Goal: Find contact information: Find contact information

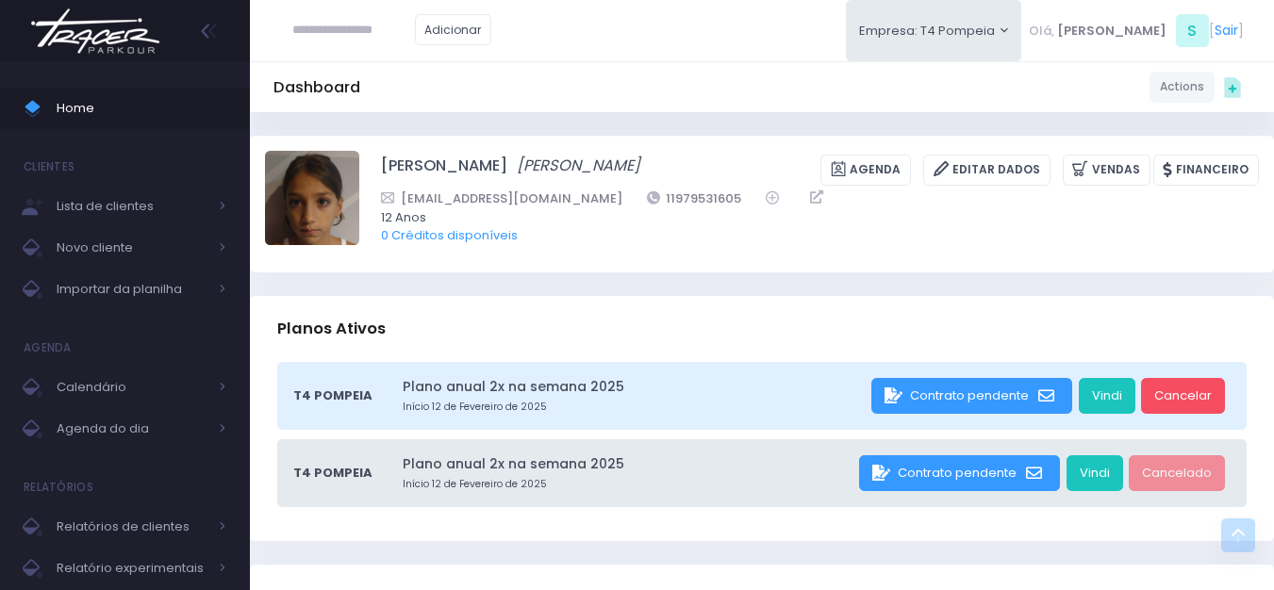
click at [138, 50] on img at bounding box center [95, 31] width 143 height 66
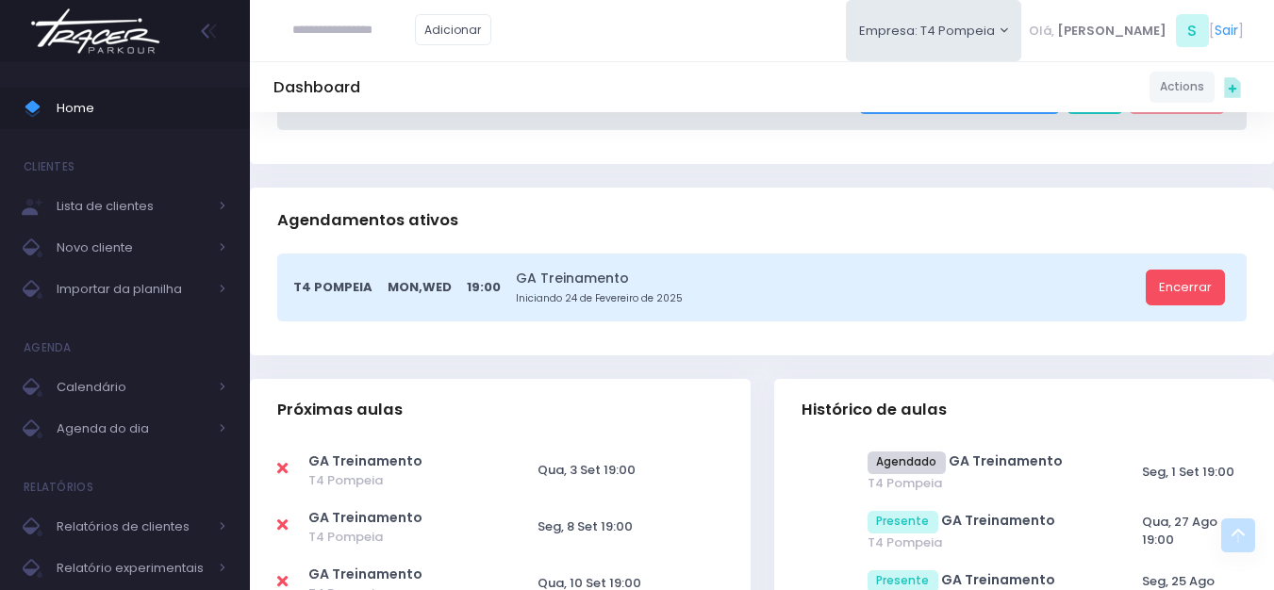
scroll to position [377, 0]
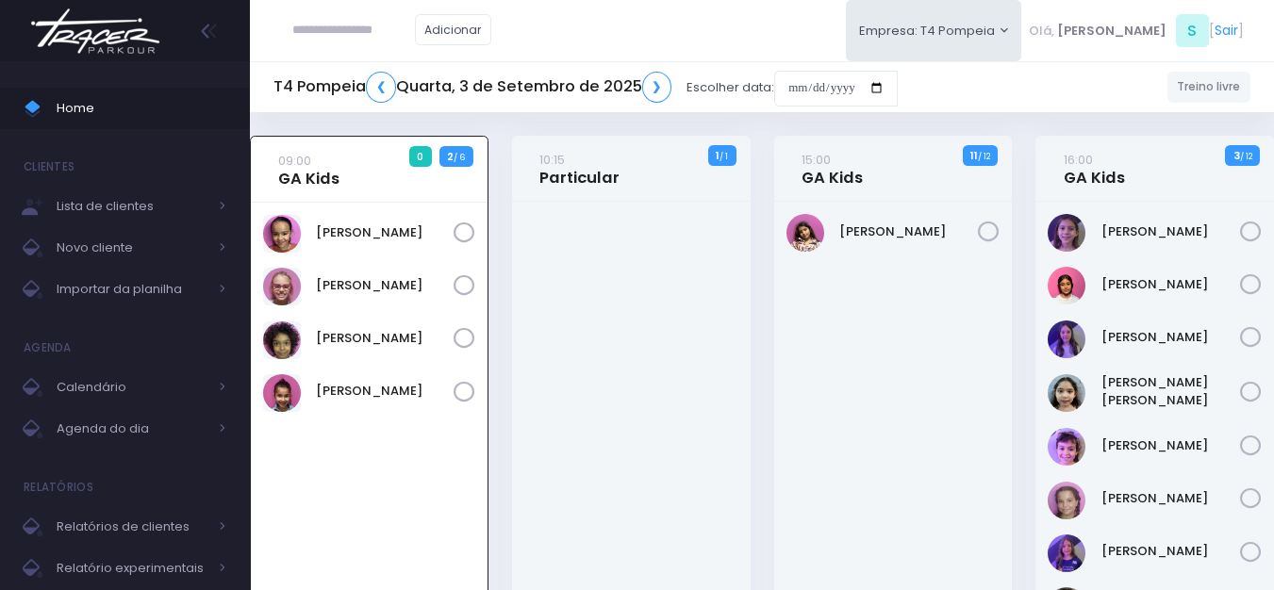
scroll to position [136, 0]
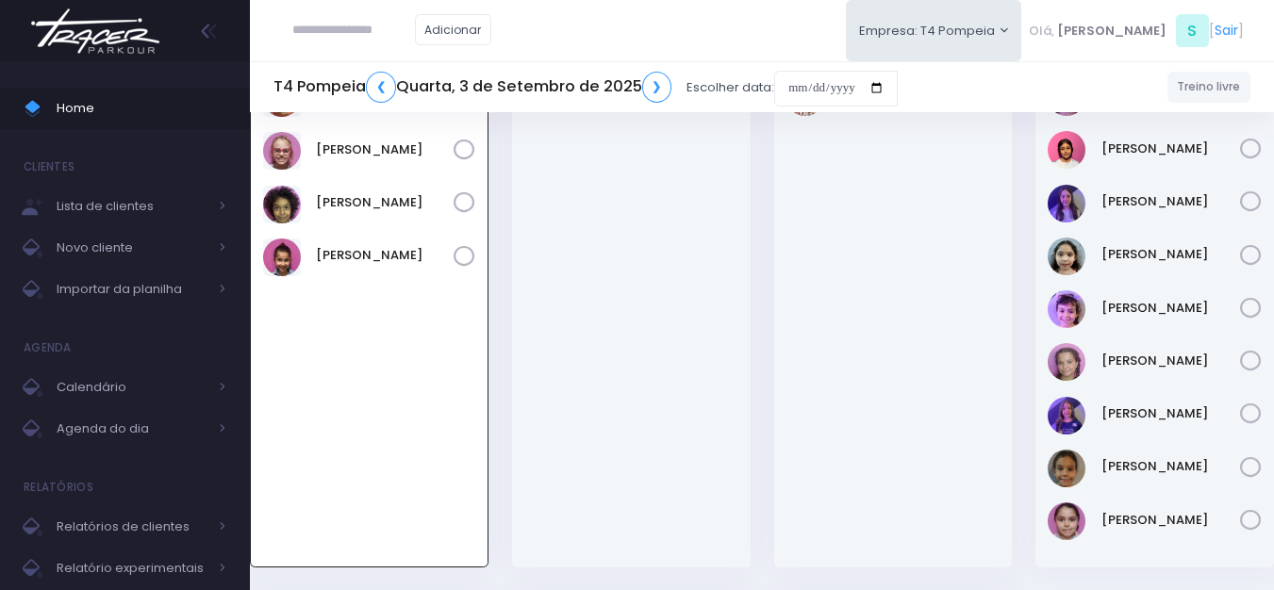
scroll to position [136, 0]
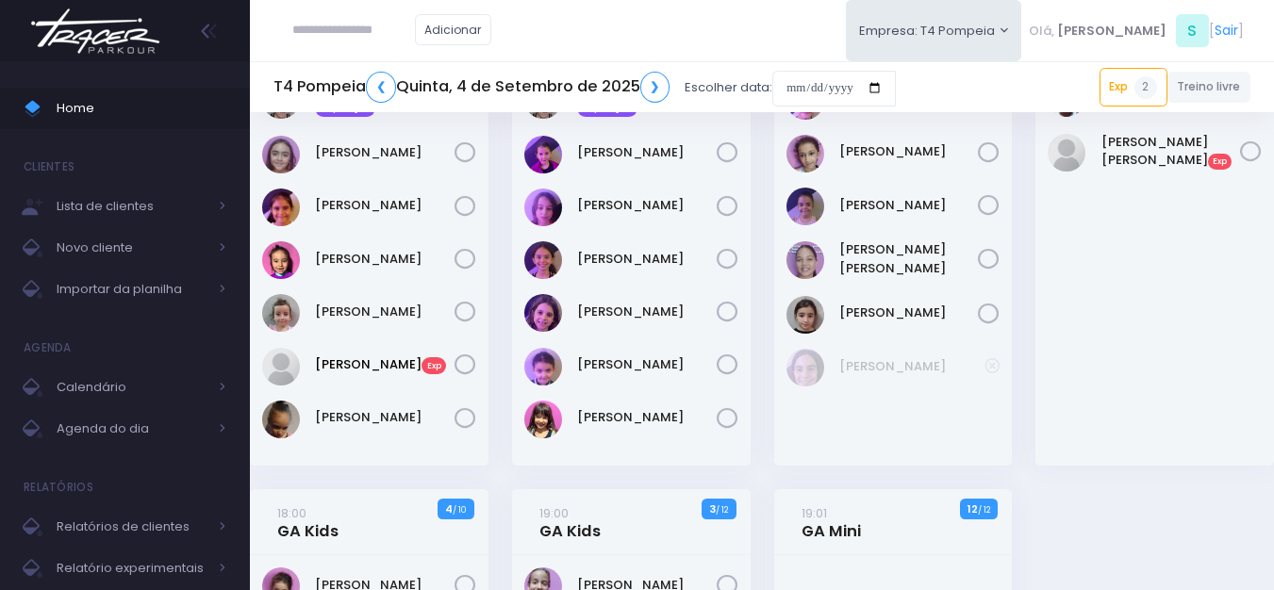
scroll to position [189, 0]
click at [382, 310] on link "Mirella Figueiredo" at bounding box center [385, 311] width 140 height 19
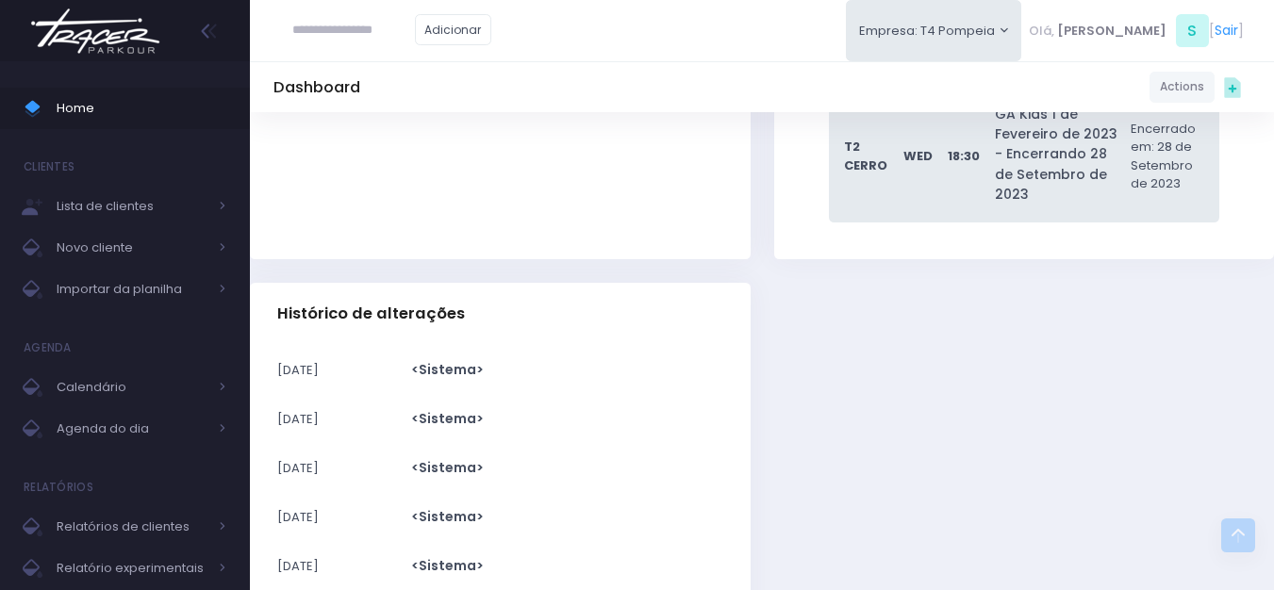
scroll to position [9900, 0]
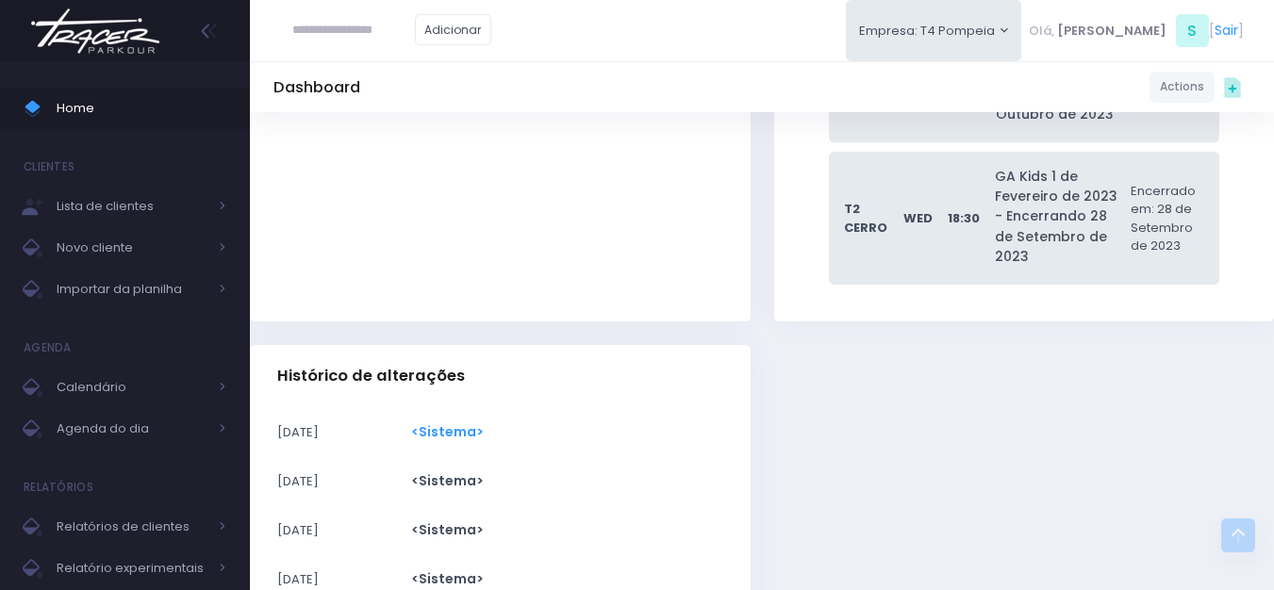
click at [484, 422] on span "<Sistema>" at bounding box center [447, 431] width 73 height 19
click at [475, 408] on td "<Sistema>" at bounding box center [518, 432] width 215 height 49
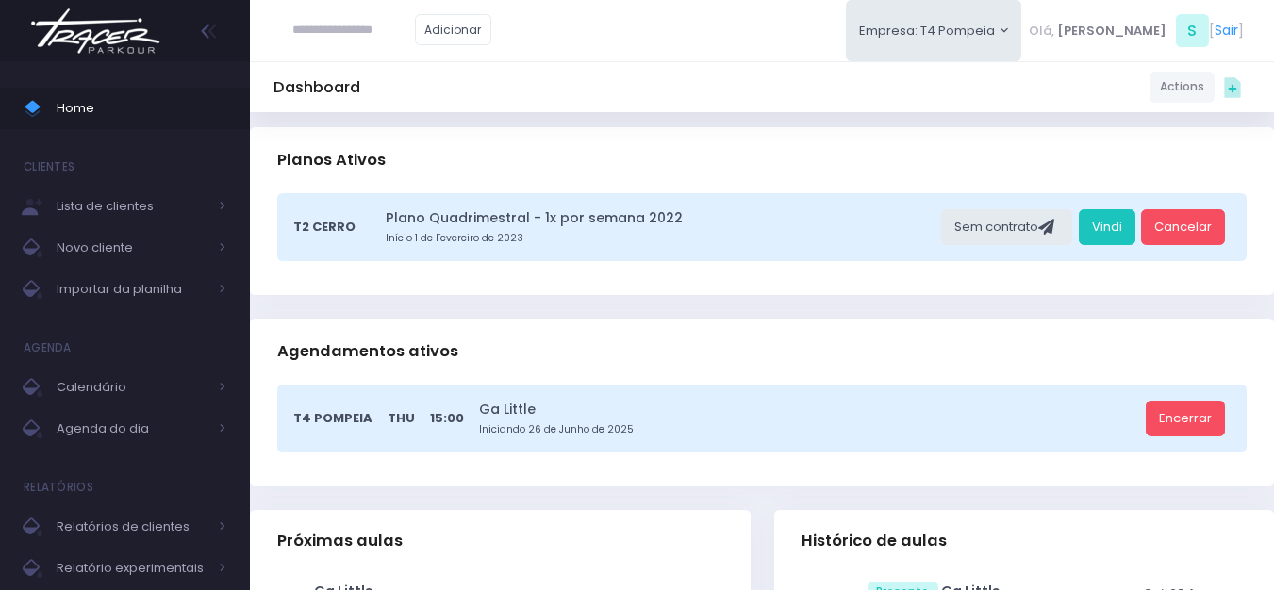
scroll to position [0, 0]
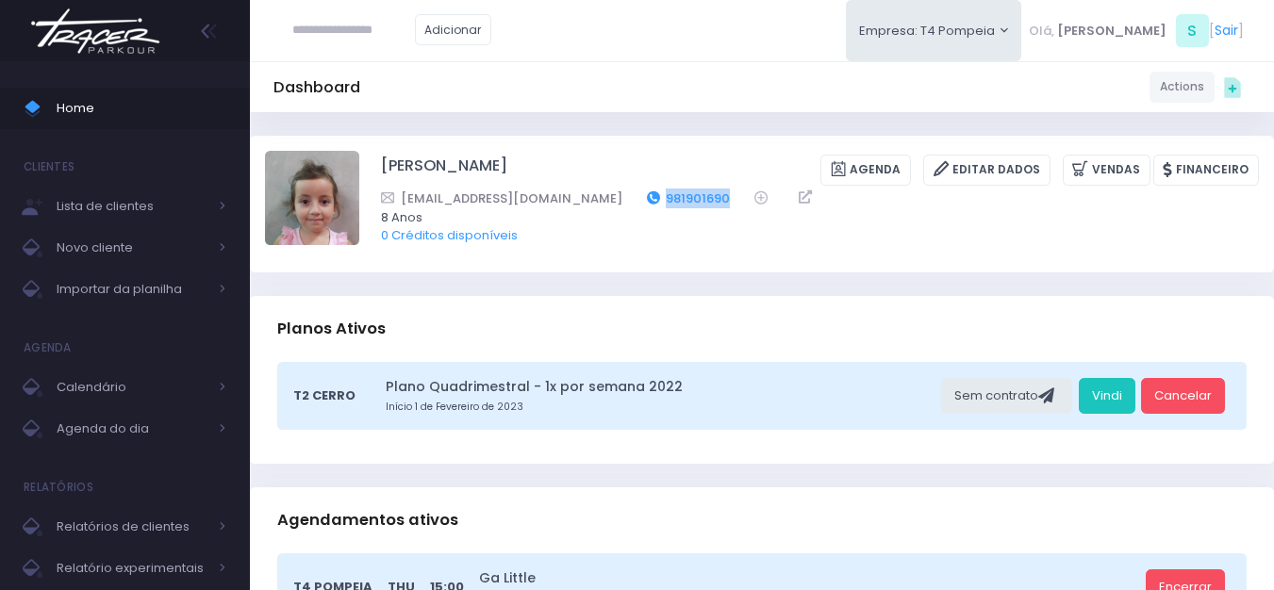
drag, startPoint x: 673, startPoint y: 191, endPoint x: 596, endPoint y: 190, distance: 77.3
click at [596, 190] on div "[EMAIL_ADDRESS][DOMAIN_NAME] 981901690" at bounding box center [807, 199] width 853 height 20
copy link "981901690"
click at [711, 318] on div "Planos Ativos" at bounding box center [762, 329] width 1024 height 66
click at [73, 25] on img at bounding box center [95, 31] width 143 height 66
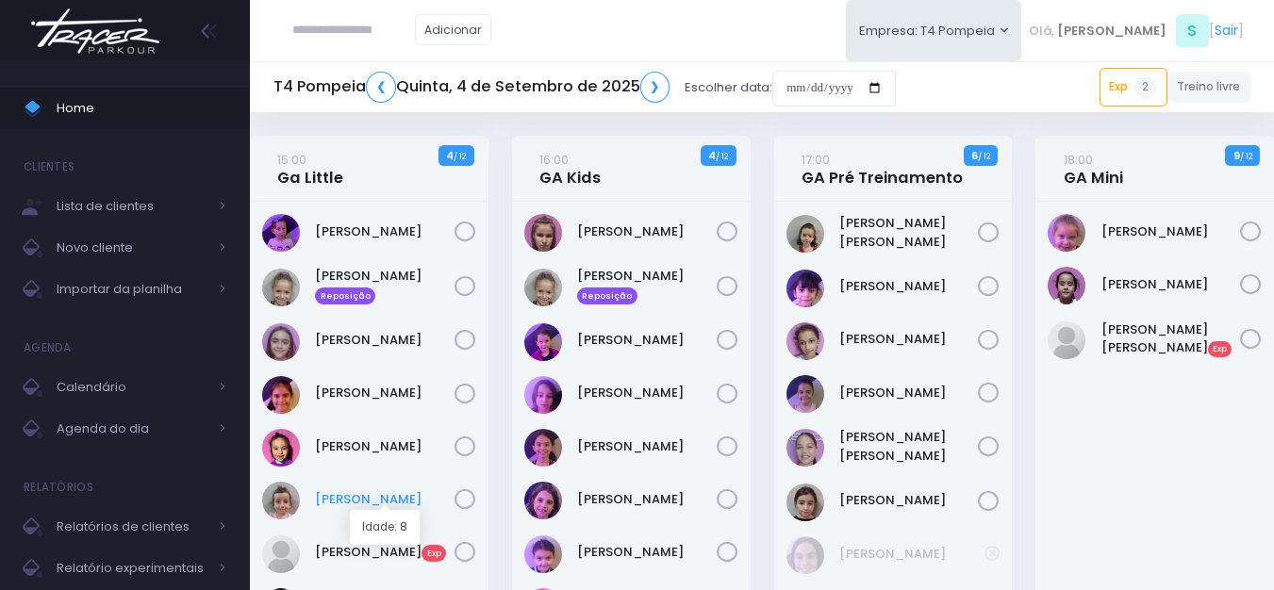
click at [392, 494] on link "Mirella Figueiredo" at bounding box center [385, 499] width 140 height 19
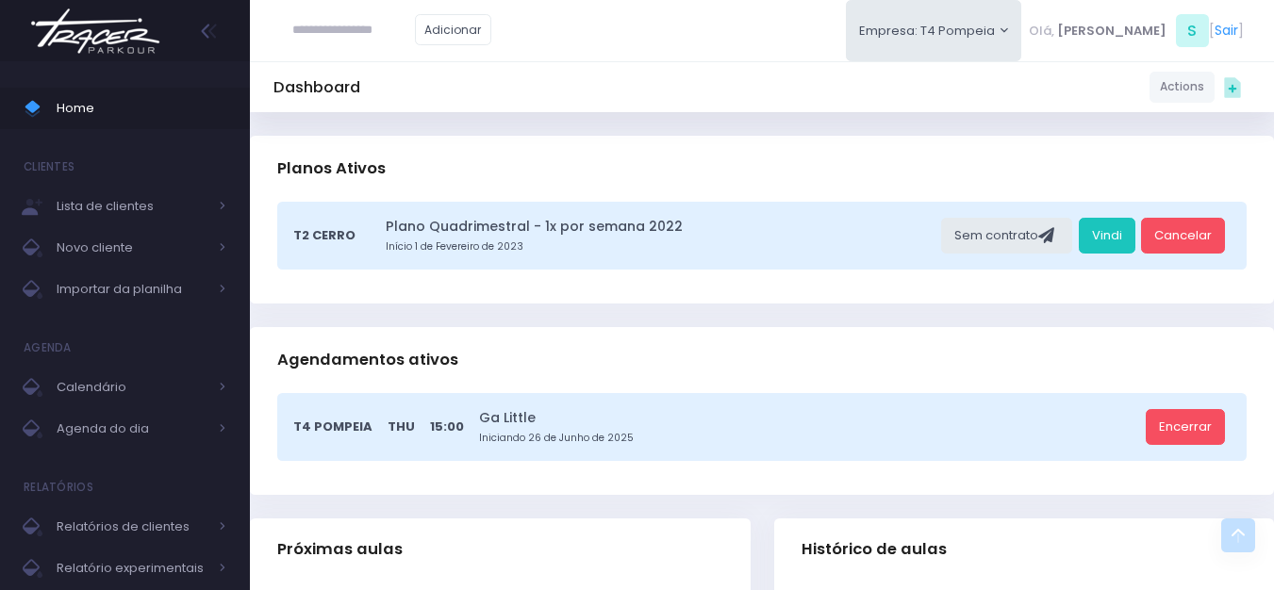
scroll to position [94, 0]
